Goal: Obtain resource: Download file/media

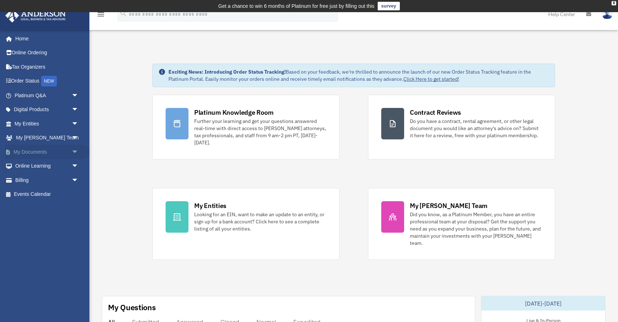
click at [74, 153] on span "arrow_drop_down" at bounding box center [79, 152] width 14 height 15
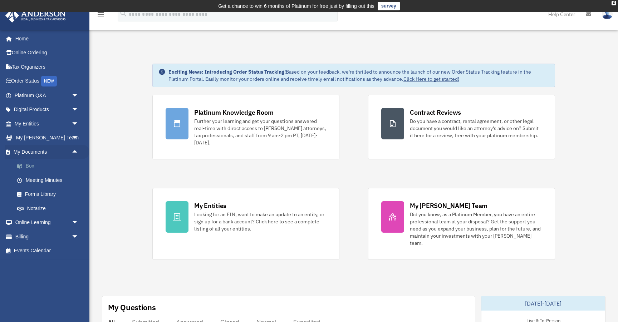
click at [30, 167] on link "Box" at bounding box center [49, 166] width 79 height 14
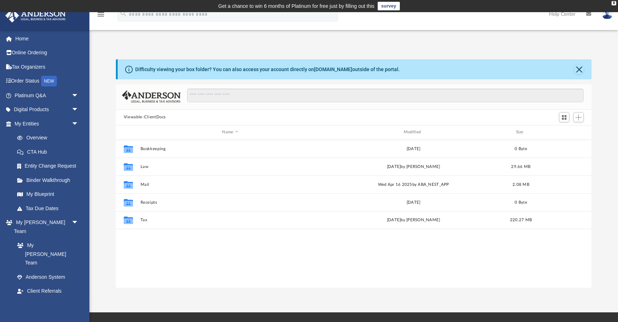
scroll to position [162, 476]
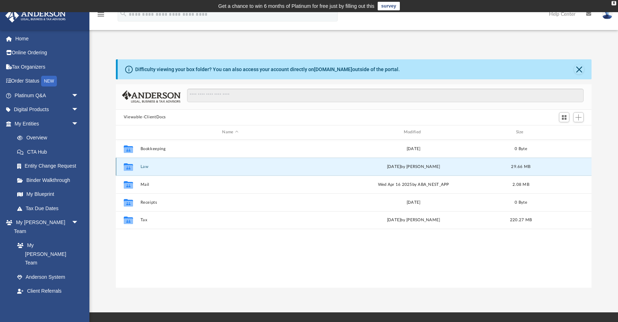
click at [143, 167] on button "Law" at bounding box center [230, 166] width 180 height 5
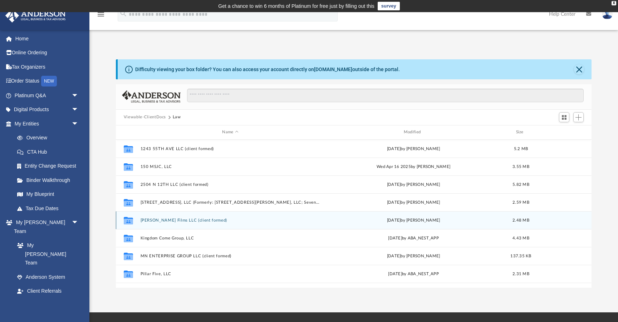
click at [168, 221] on button "Benjamin Gabriel Films LLC (client formed)" at bounding box center [230, 220] width 180 height 5
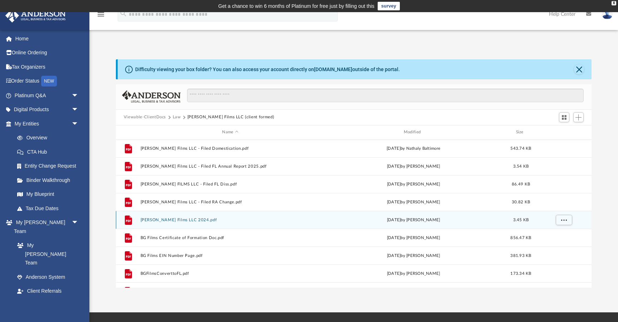
scroll to position [0, 0]
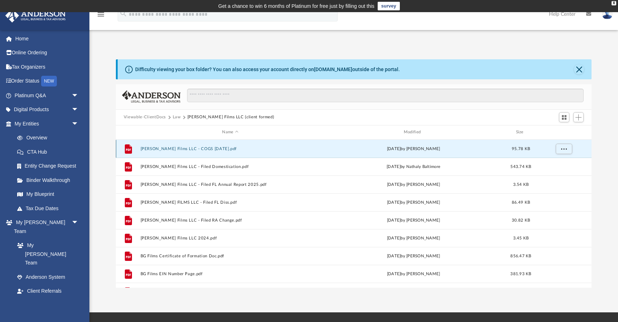
click at [219, 149] on button "Benjamin Gabriel Films LLC - COGS 07.23.2025.pdf" at bounding box center [230, 149] width 180 height 5
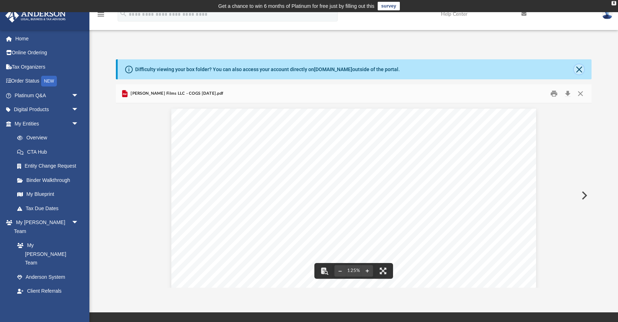
click at [576, 70] on button "Close" at bounding box center [579, 69] width 10 height 10
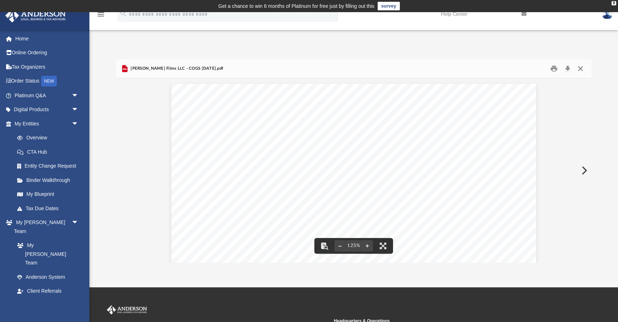
click at [580, 70] on button "Close" at bounding box center [580, 68] width 13 height 11
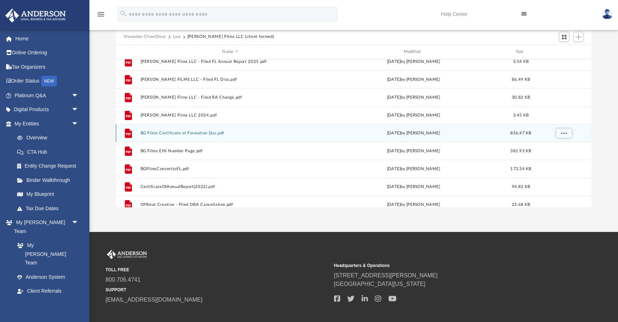
scroll to position [54, 0]
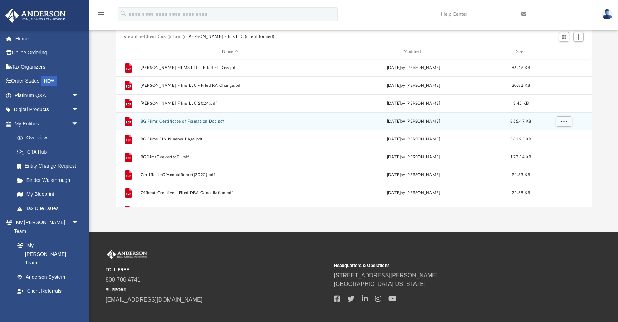
click at [205, 120] on button "BG Films Certificate of Formation Doc.pdf" at bounding box center [230, 121] width 180 height 5
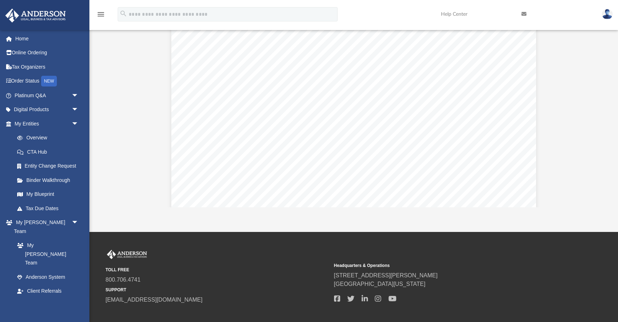
scroll to position [0, 0]
